Goal: Find specific page/section: Find specific page/section

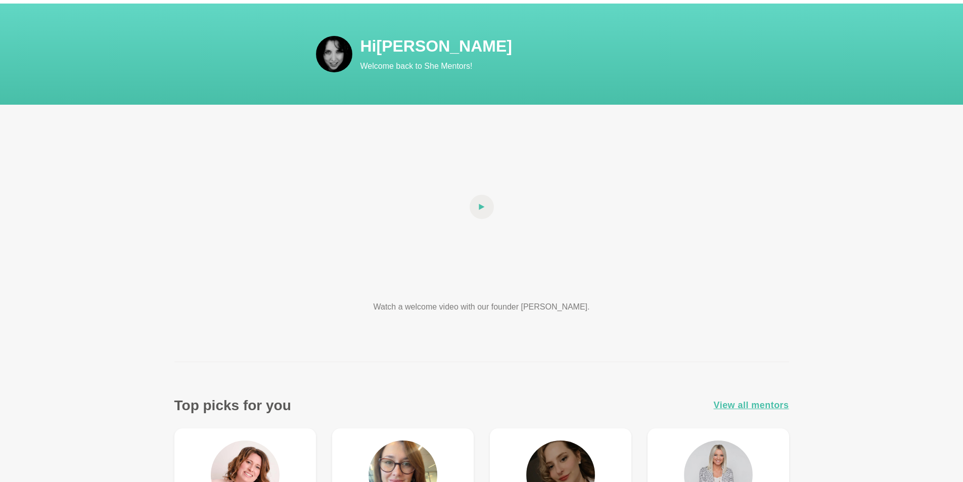
scroll to position [152, 0]
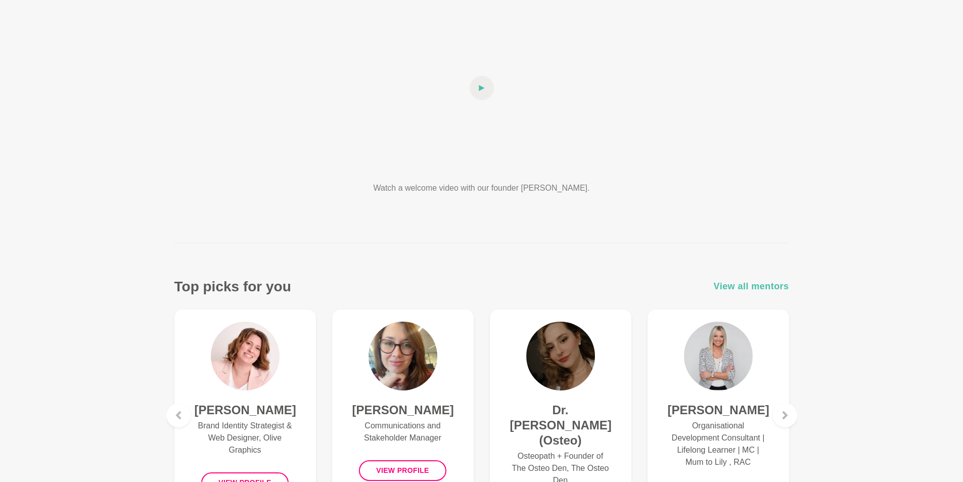
click at [748, 285] on span "View all mentors" at bounding box center [751, 286] width 75 height 15
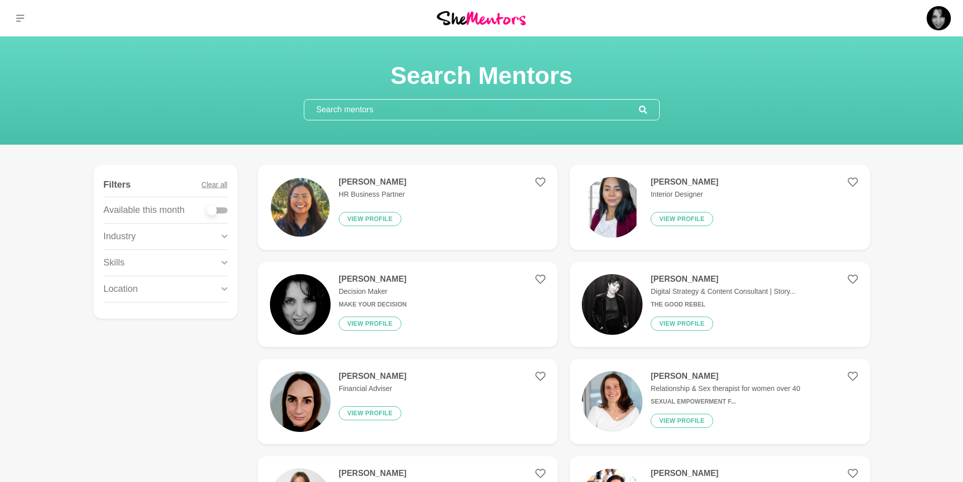
click at [494, 107] on input "text" at bounding box center [471, 110] width 335 height 20
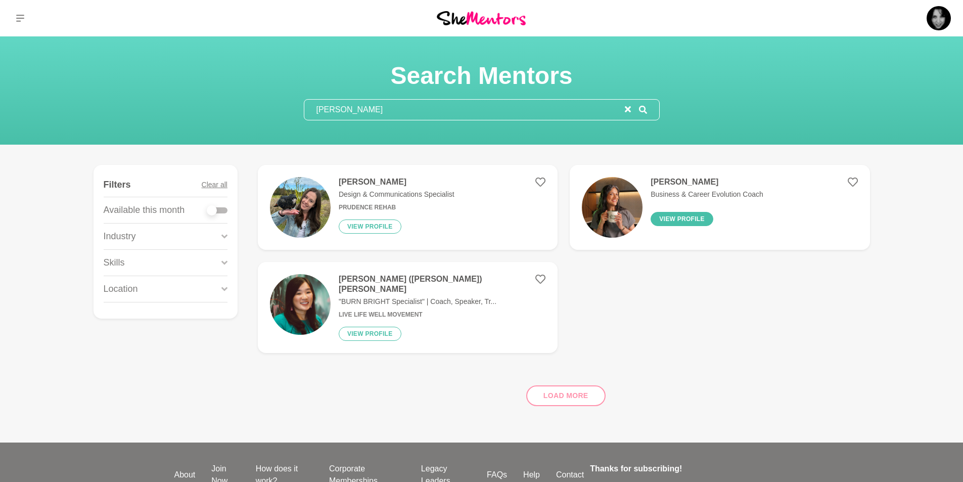
type input "amy"
click at [684, 217] on button "View profile" at bounding box center [682, 219] width 63 height 14
